Goal: Transaction & Acquisition: Purchase product/service

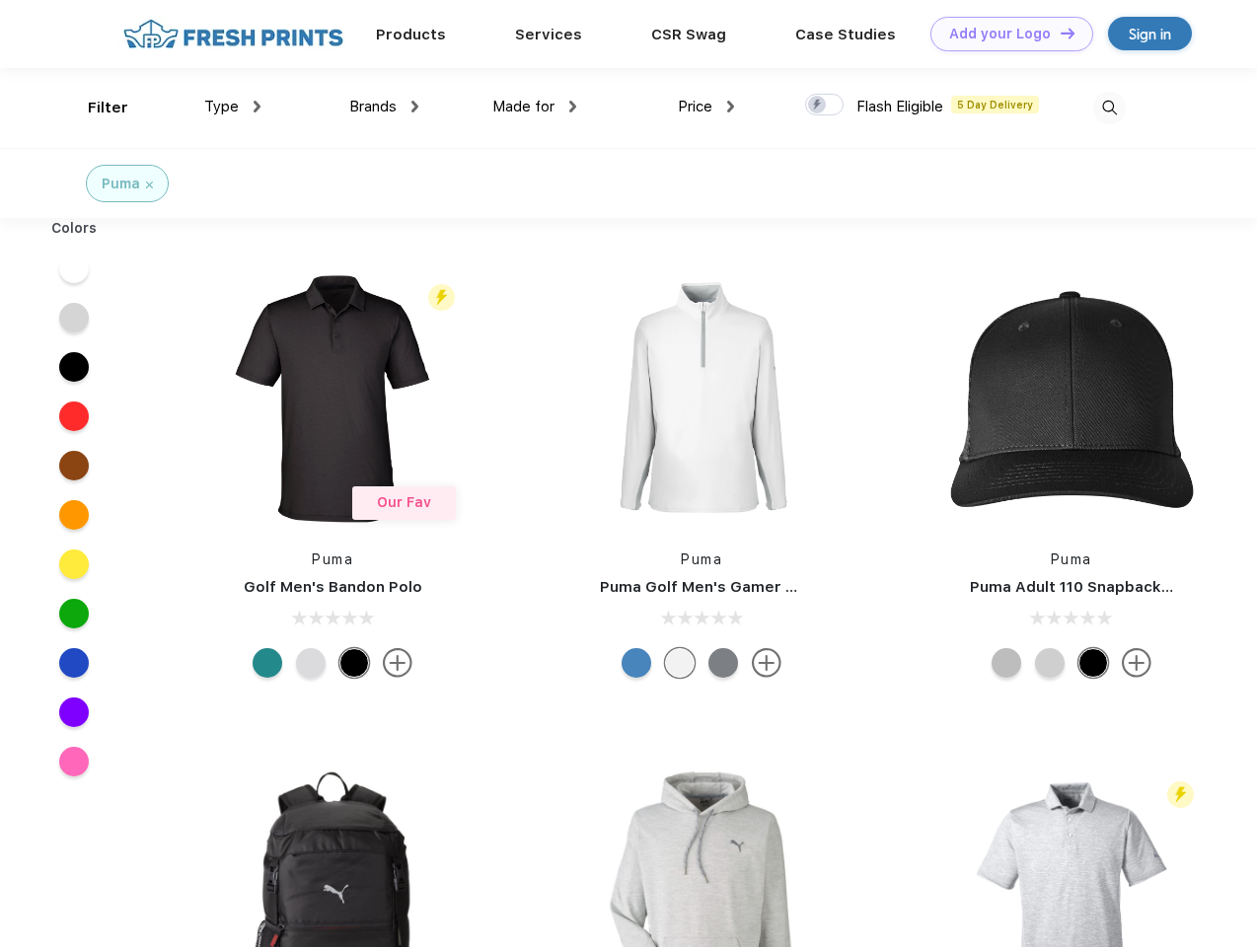
click at [1005, 34] on link "Add your Logo Design Tool" at bounding box center [1012, 34] width 163 height 35
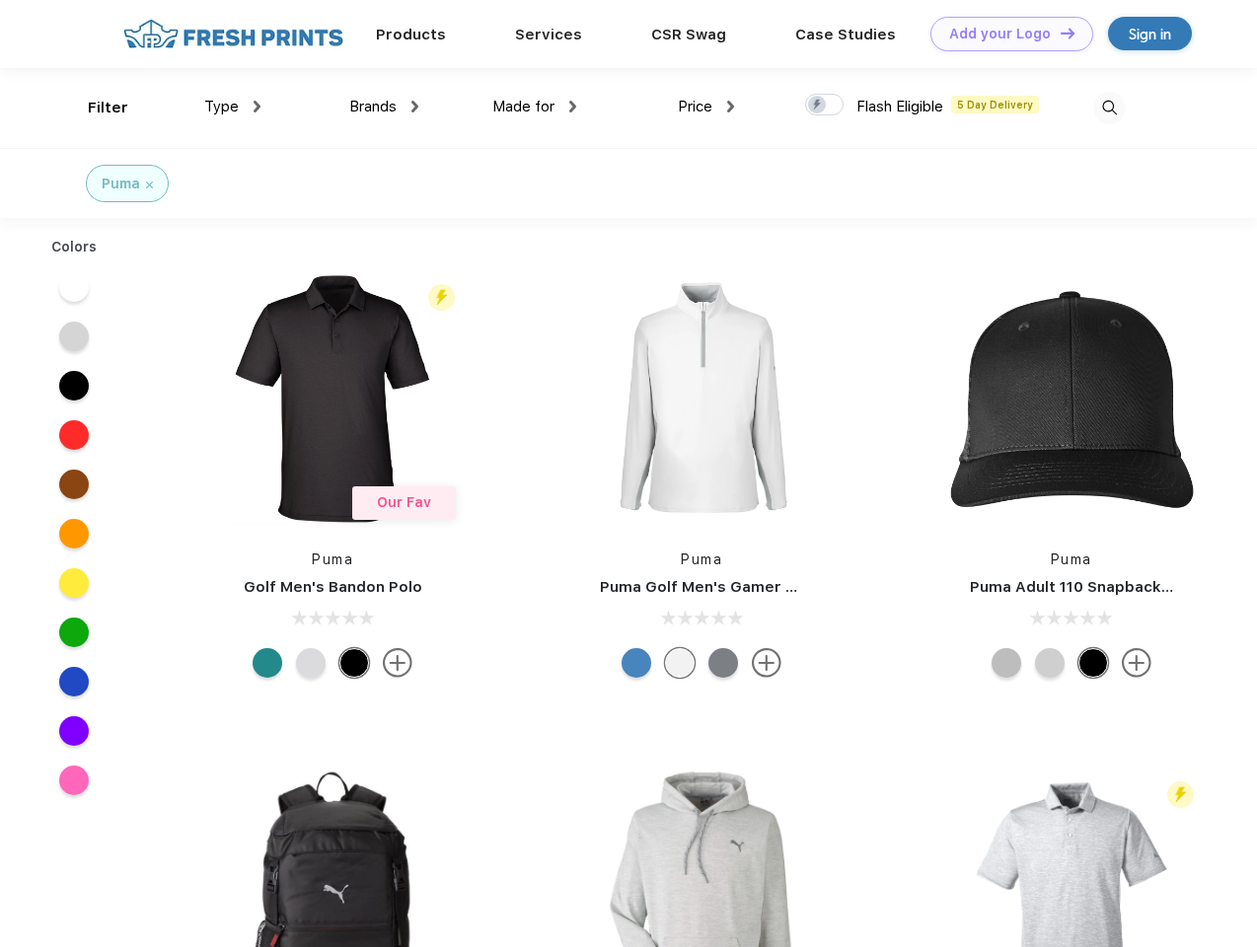
click at [0, 0] on div "Design Tool" at bounding box center [0, 0] width 0 height 0
click at [1059, 33] on link "Add your Logo Design Tool" at bounding box center [1012, 34] width 163 height 35
click at [95, 108] on div "Filter" at bounding box center [108, 108] width 40 height 23
click at [233, 107] on span "Type" at bounding box center [221, 107] width 35 height 18
click at [384, 107] on span "Brands" at bounding box center [372, 107] width 47 height 18
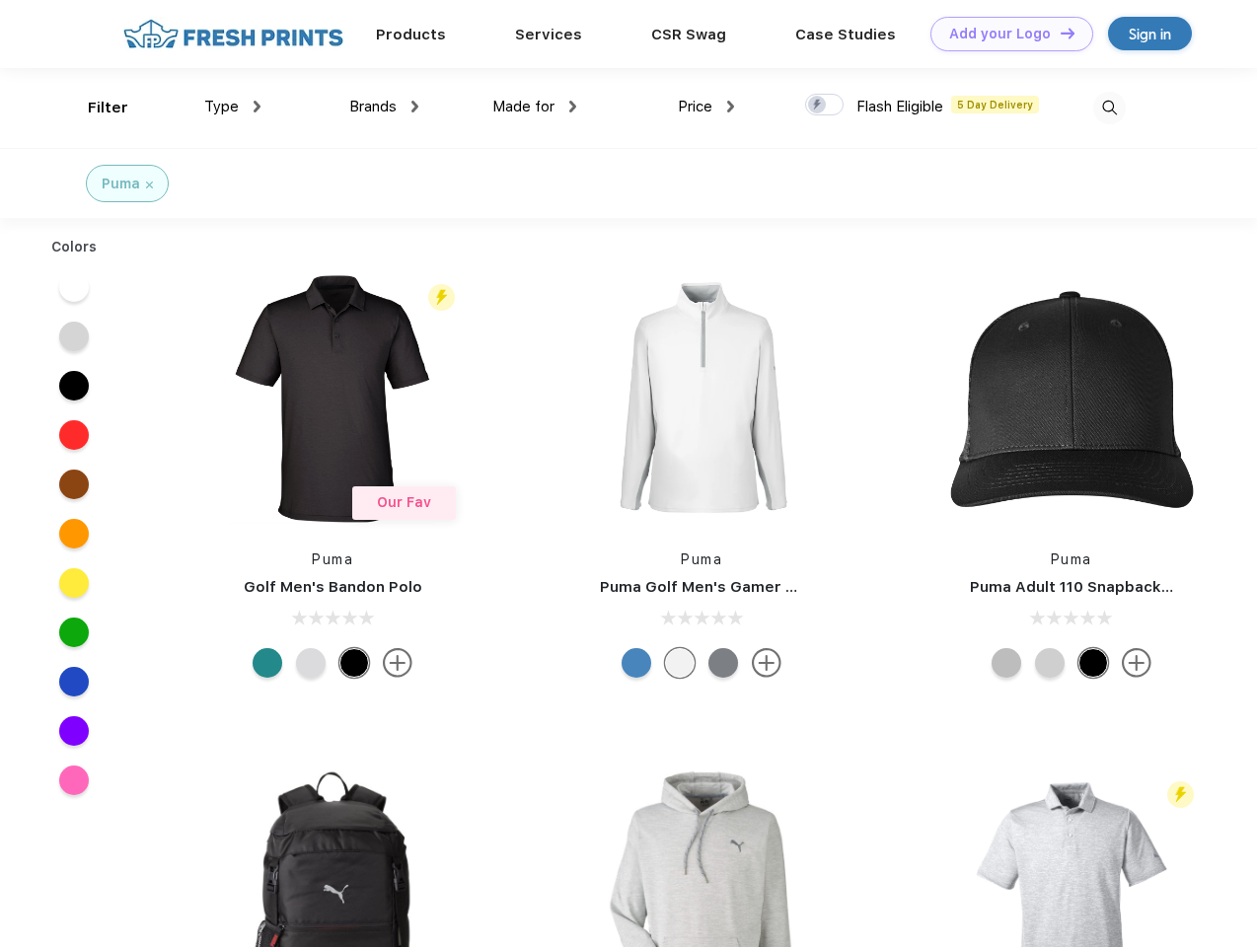
click at [535, 107] on span "Made for" at bounding box center [523, 107] width 62 height 18
click at [707, 107] on span "Price" at bounding box center [695, 107] width 35 height 18
click at [825, 106] on div at bounding box center [824, 105] width 38 height 22
click at [818, 106] on input "checkbox" at bounding box center [811, 99] width 13 height 13
click at [1109, 108] on img at bounding box center [1109, 108] width 33 height 33
